Goal: Task Accomplishment & Management: Complete application form

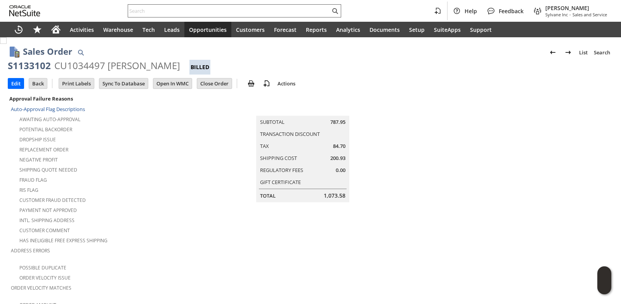
click at [172, 10] on input "text" at bounding box center [229, 10] width 202 height 9
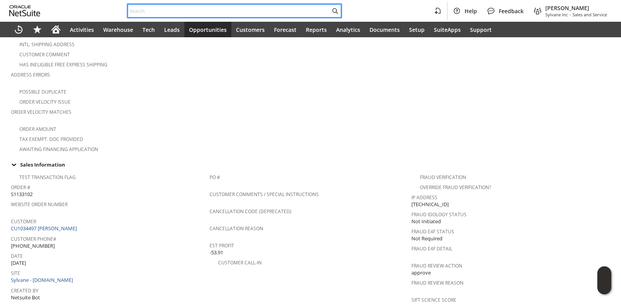
paste input "SY689F5BDF9B0E9"
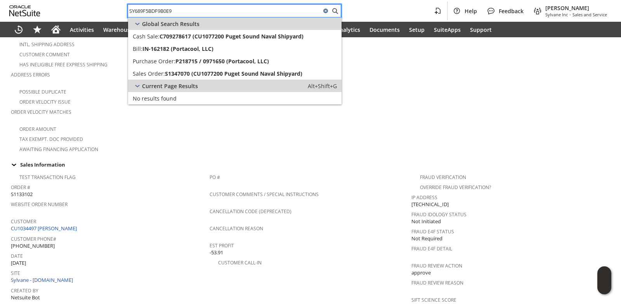
type input "SY689F5BDF9B0E9"
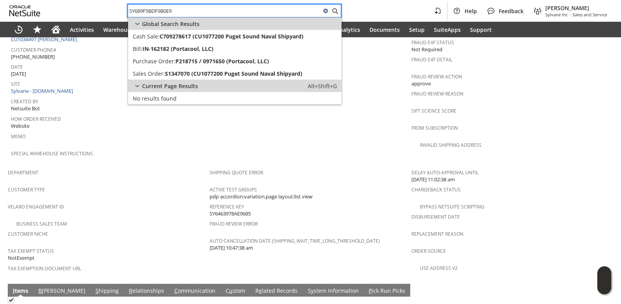
scroll to position [486, 0]
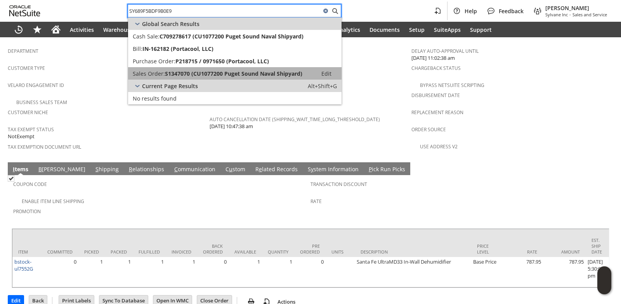
click at [172, 75] on span "S1347070 (CU1077200 Puget Sound Naval Shipyard)" at bounding box center [233, 73] width 137 height 7
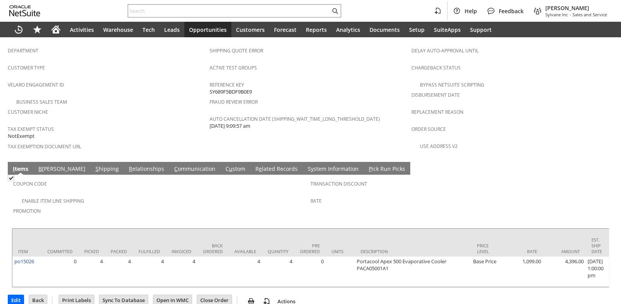
scroll to position [370, 0]
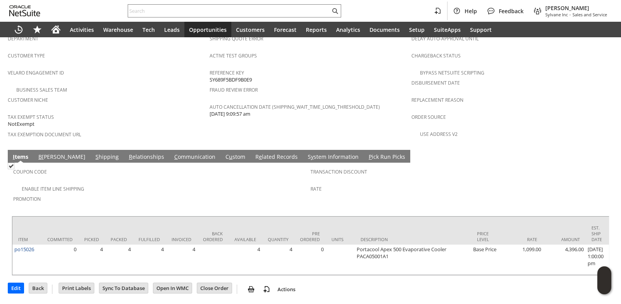
click at [93, 153] on link "S hipping" at bounding box center [106, 157] width 27 height 9
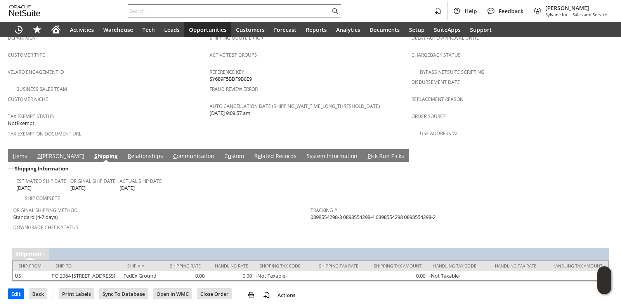
click at [15, 152] on link "I tems" at bounding box center [20, 156] width 18 height 9
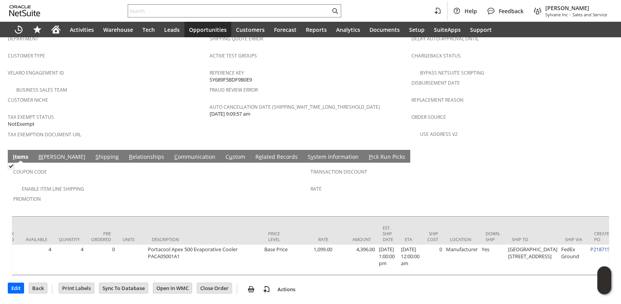
scroll to position [0, 438]
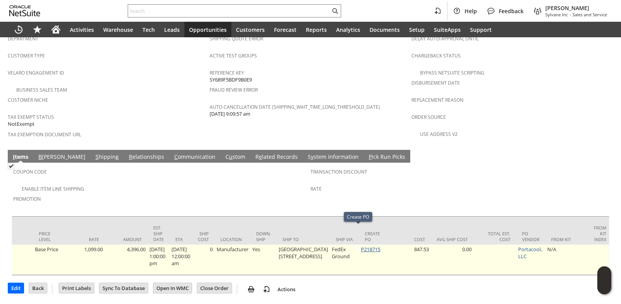
click at [361, 245] on link "P218715" at bounding box center [370, 248] width 19 height 7
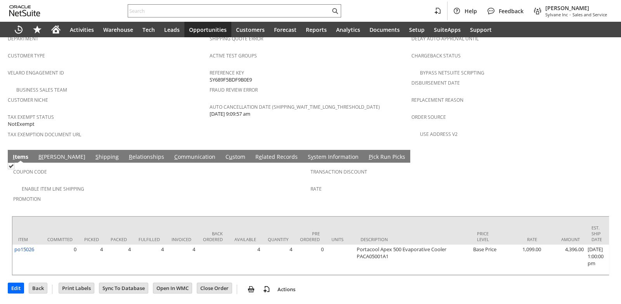
click at [93, 153] on link "S hipping" at bounding box center [106, 157] width 27 height 9
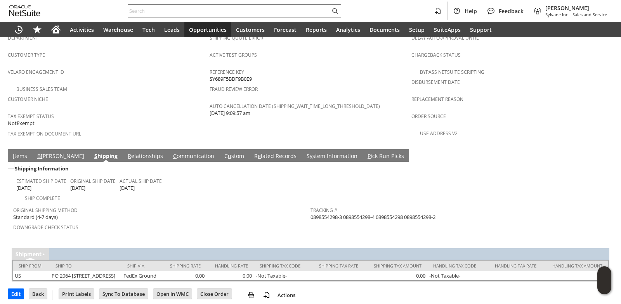
click at [389, 213] on span "0898554298-3 0898554298-4 0898554298 0898554298-2" at bounding box center [372, 216] width 125 height 7
copy span "0898554298"
click at [17, 152] on link "I tems" at bounding box center [20, 156] width 18 height 9
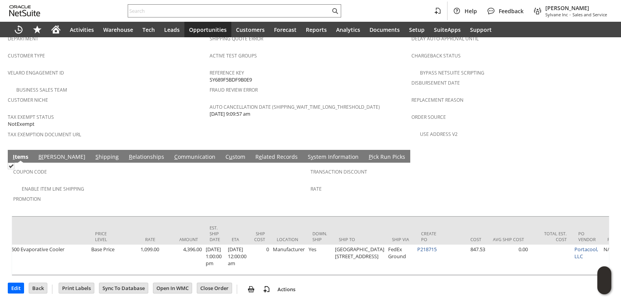
scroll to position [0, 403]
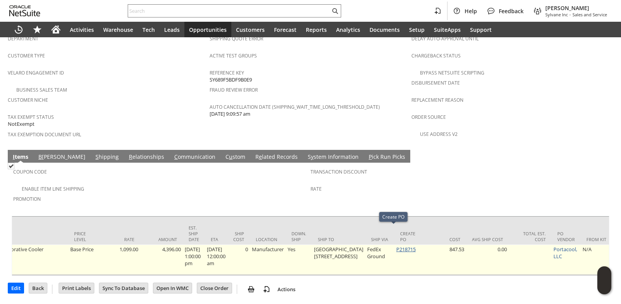
click at [396, 245] on link "P218715" at bounding box center [405, 248] width 19 height 7
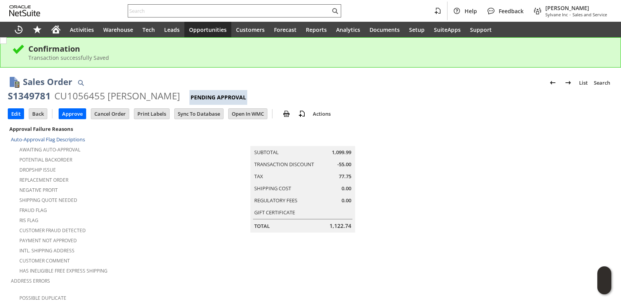
click at [160, 10] on input "text" at bounding box center [229, 10] width 202 height 9
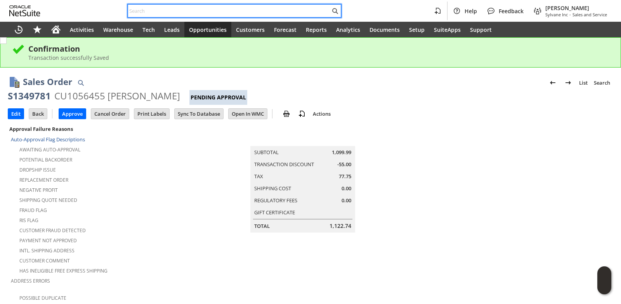
paste input "5098336422"
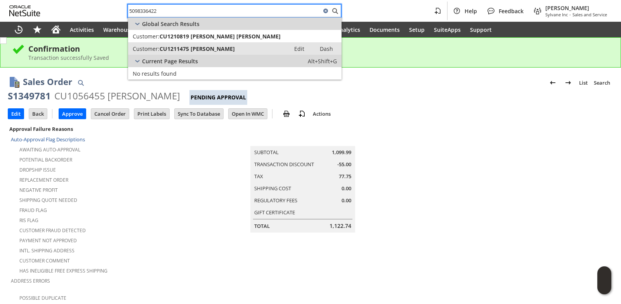
type input "5098336422"
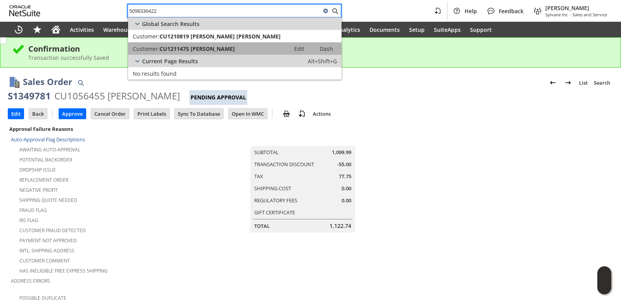
click at [187, 51] on span "CU1211475 [PERSON_NAME]" at bounding box center [196, 48] width 75 height 7
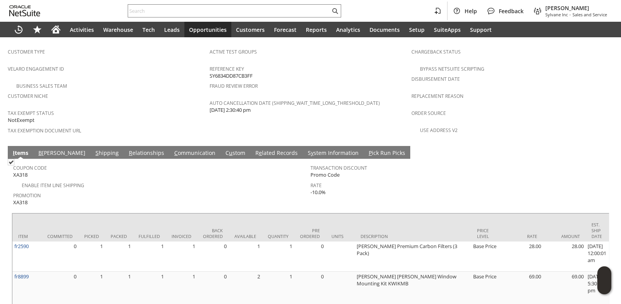
scroll to position [541, 0]
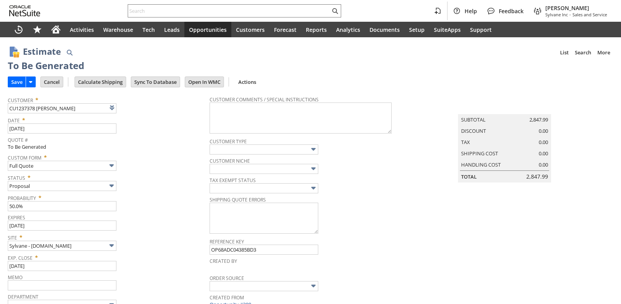
type input "Intelligent Recommendations ⁰"
type input "Add"
type input "Copy Previous"
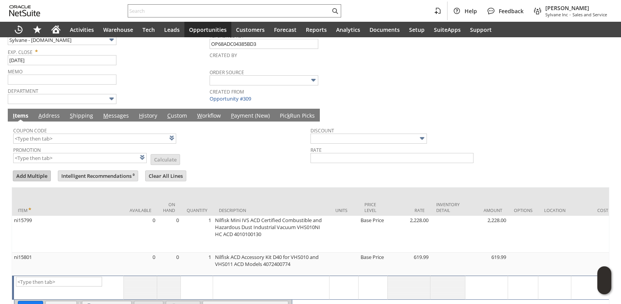
scroll to position [201, 0]
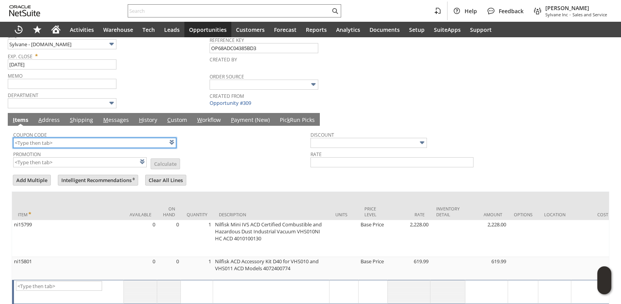
click at [55, 143] on input "text" at bounding box center [94, 143] width 163 height 10
click at [248, 161] on td "Promotion List Calculate" at bounding box center [161, 158] width 297 height 19
type input "HR283"
type input "Promo Code"
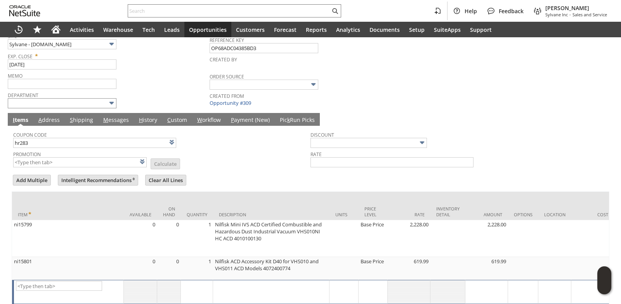
type input "-5.0%"
click at [116, 120] on link "M essages" at bounding box center [115, 120] width 29 height 9
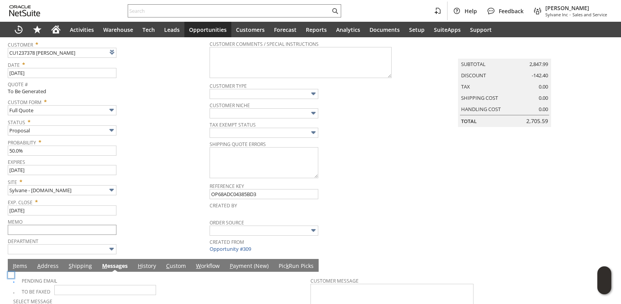
scroll to position [98, 0]
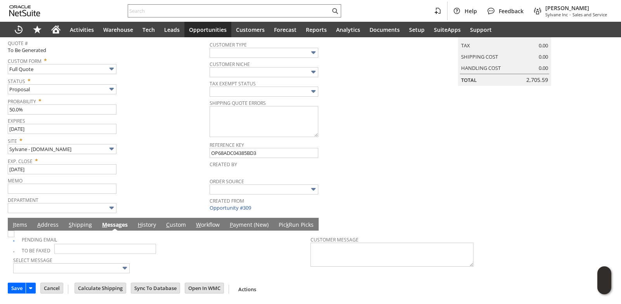
click at [16, 226] on link "I tems" at bounding box center [20, 225] width 18 height 9
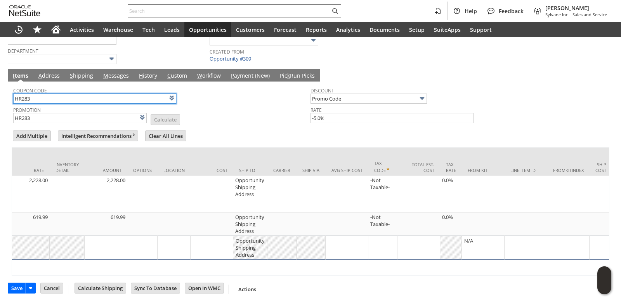
scroll to position [0, 389]
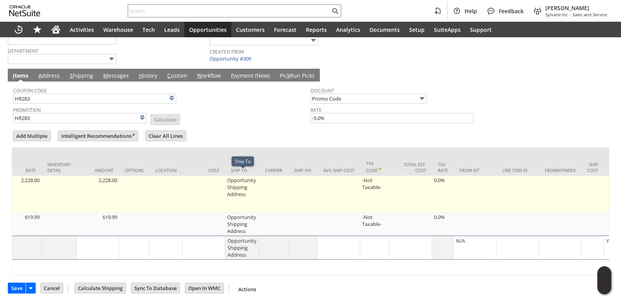
click at [231, 180] on td "Opportunity Shipping Address" at bounding box center [242, 194] width 34 height 37
type input "Opportunity Shipping Address"
type input "OK"
type input "Make Copy"
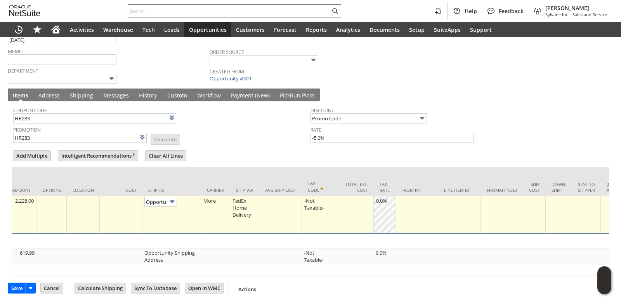
scroll to position [0, 48]
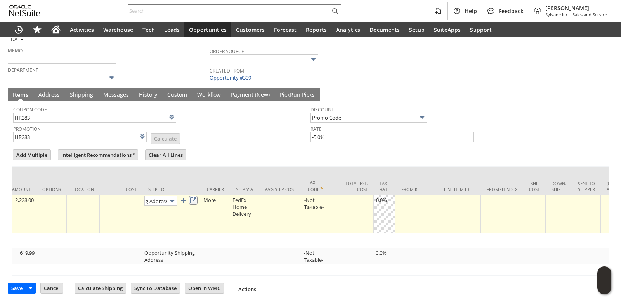
click at [195, 196] on link at bounding box center [193, 200] width 9 height 9
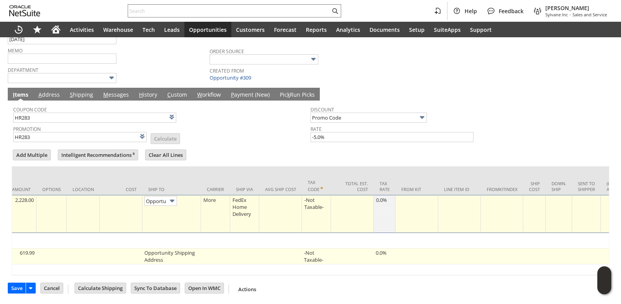
click at [157, 254] on td "Opportunity Shipping Address" at bounding box center [171, 256] width 59 height 16
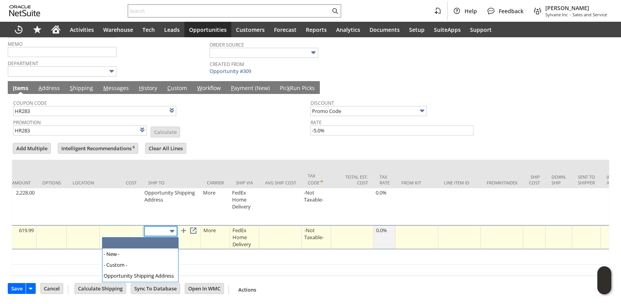
click at [166, 234] on input "text" at bounding box center [160, 231] width 33 height 10
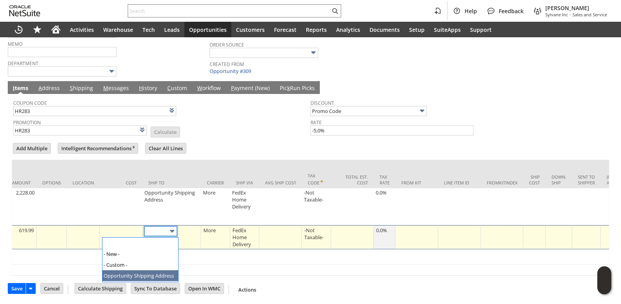
type input "Opportunity Shipping Address"
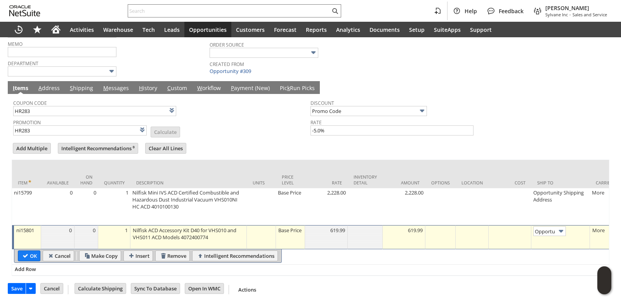
click at [35, 260] on input "OK" at bounding box center [29, 256] width 22 height 10
type input "Add"
type input "Copy Previous"
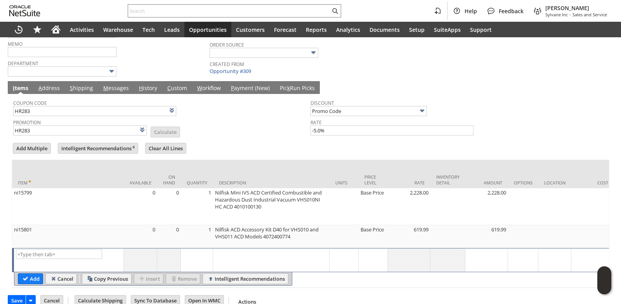
click at [116, 87] on link "M essages" at bounding box center [115, 88] width 29 height 9
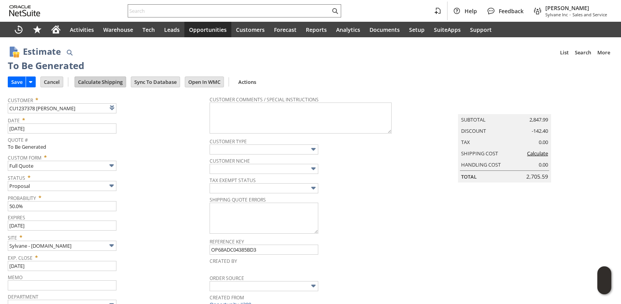
click at [109, 80] on input "Calculate Shipping" at bounding box center [100, 82] width 51 height 10
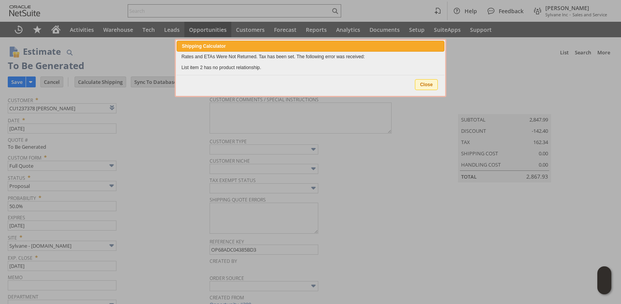
type input "NotExempt"
click at [428, 82] on span "Close" at bounding box center [426, 85] width 22 height 10
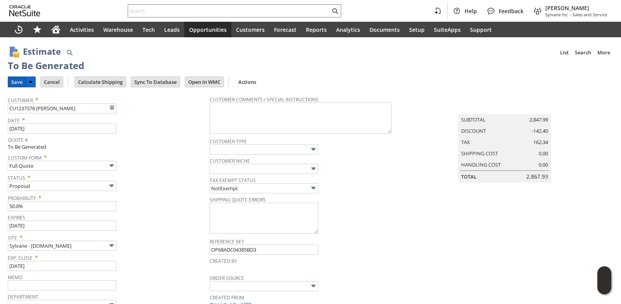
click at [16, 79] on input "Save" at bounding box center [16, 82] width 17 height 10
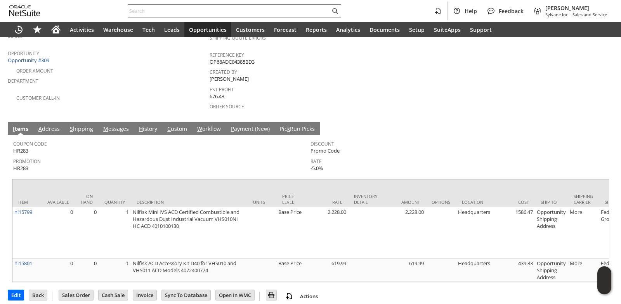
scroll to position [237, 0]
